Goal: Information Seeking & Learning: Learn about a topic

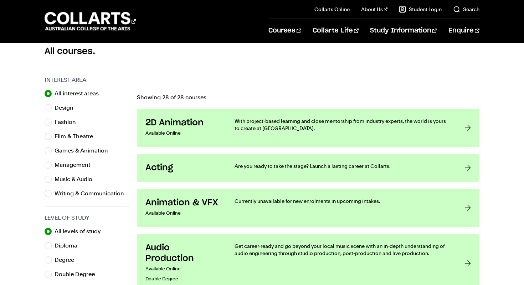
scroll to position [197, 0]
click at [50, 137] on input "Film & Theatre" at bounding box center [48, 135] width 7 height 7
radio input "true"
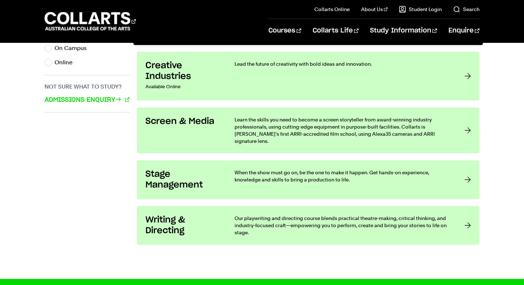
scroll to position [518, 0]
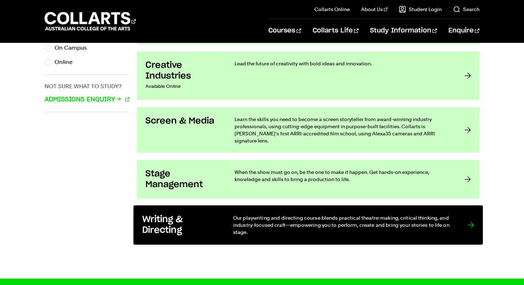
click at [205, 220] on h3 "Writing & Directing" at bounding box center [180, 225] width 76 height 22
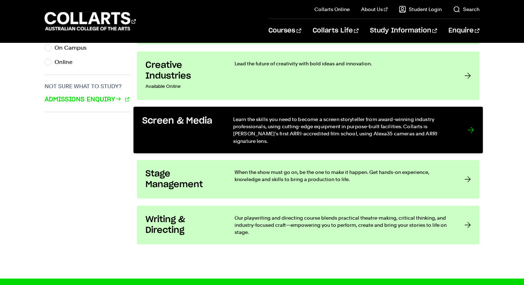
click at [189, 126] on div "Screen & Media" at bounding box center [180, 129] width 76 height 29
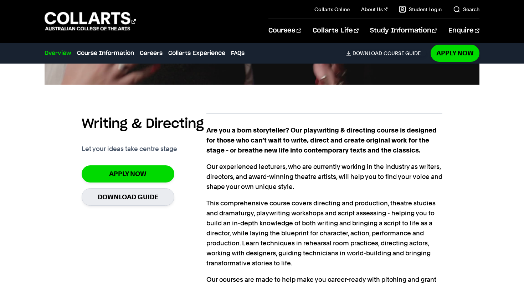
scroll to position [472, 0]
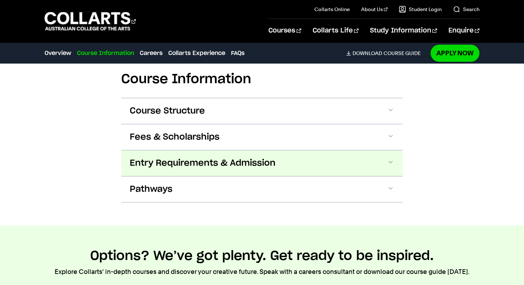
click at [294, 150] on button "Entry Requirements & Admission" at bounding box center [262, 163] width 282 height 26
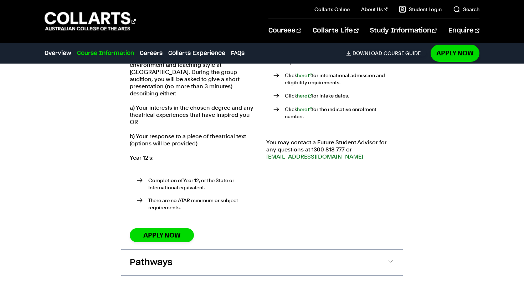
scroll to position [991, 0]
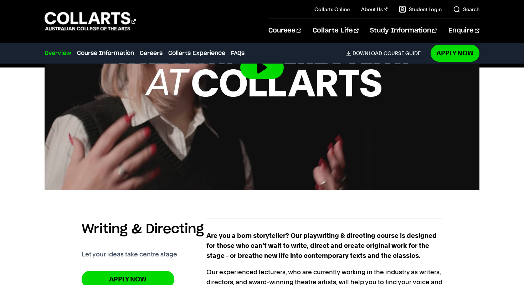
scroll to position [400, 0]
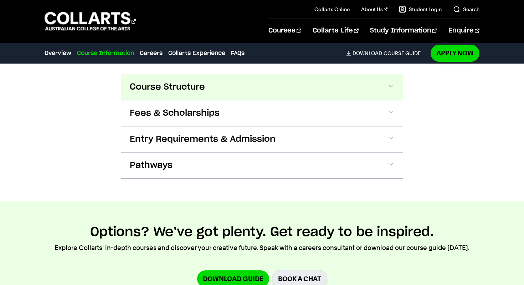
scroll to position [727, 0]
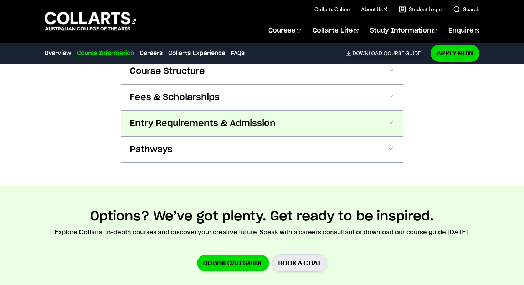
click at [197, 131] on button "Entry Requirements & Admission" at bounding box center [262, 124] width 282 height 26
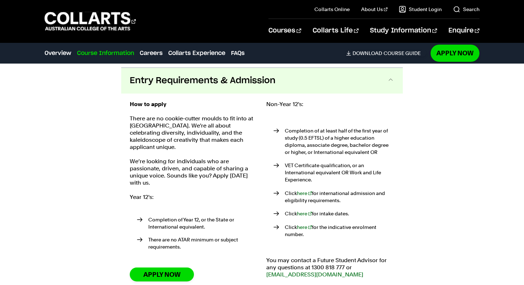
scroll to position [774, 0]
